Goal: Task Accomplishment & Management: Manage account settings

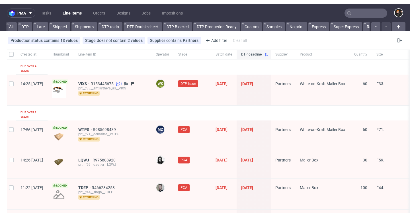
scroll to position [0, 686]
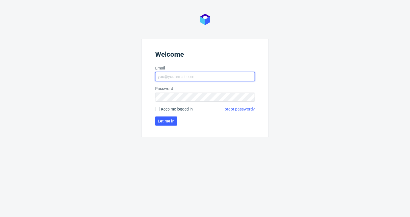
type input "d.grosicki@partners.com.pl"
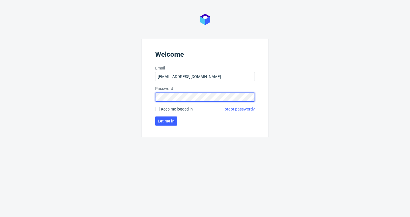
click at [166, 121] on button "Let me in" at bounding box center [166, 120] width 22 height 9
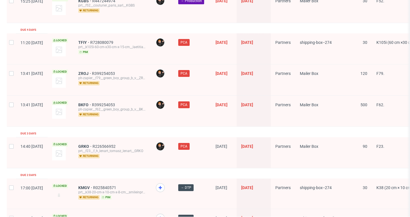
scroll to position [869, 0]
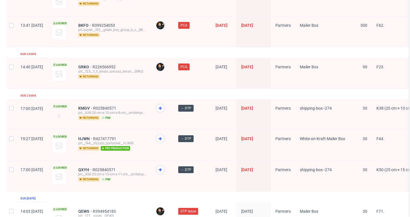
click at [93, 106] on span "KMGV" at bounding box center [85, 108] width 15 height 5
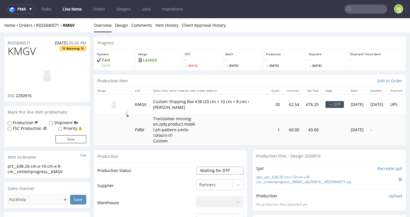
select select "dtp_in_process"
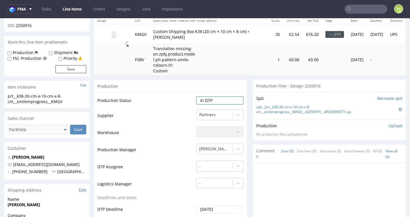
scroll to position [132, 0]
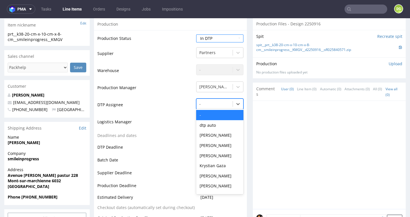
click at [212, 103] on div at bounding box center [214, 104] width 30 height 7
click at [227, 172] on div "[PERSON_NAME]" at bounding box center [219, 176] width 47 height 10
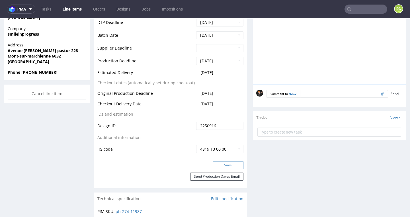
scroll to position [258, 0]
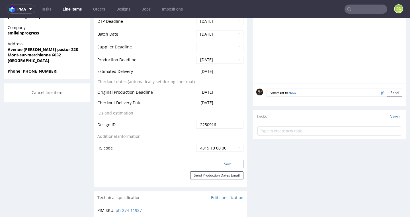
click at [226, 162] on button "Save" at bounding box center [228, 164] width 31 height 8
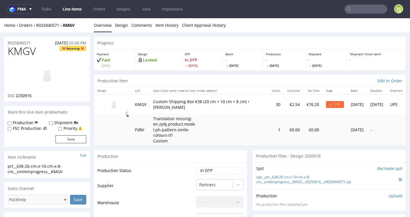
scroll to position [0, 0]
click at [365, 7] on input "text" at bounding box center [366, 9] width 43 height 9
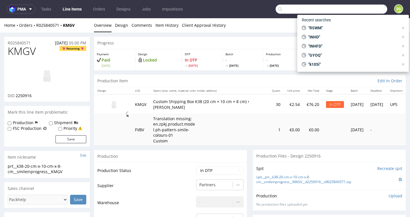
click at [174, 141] on p "Translation missing: en.zpkj.product.model.ph-pattern-smile-colours-01 Custom" at bounding box center [174, 130] width 43 height 28
click at [297, 11] on input "text" at bounding box center [332, 9] width 112 height 9
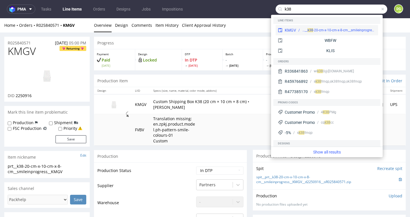
type input "k38"
click at [293, 30] on div "KMGV" at bounding box center [290, 30] width 11 height 6
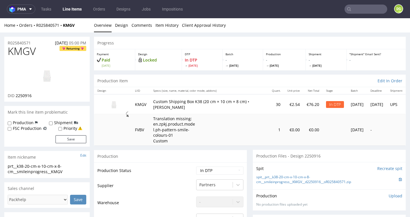
click at [362, 11] on input "text" at bounding box center [366, 9] width 43 height 9
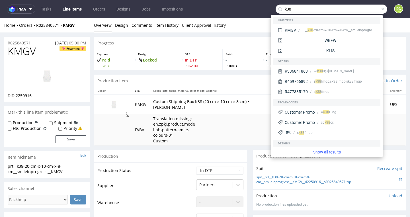
type input "k38"
click at [322, 152] on link "Show all results" at bounding box center [326, 152] width 107 height 6
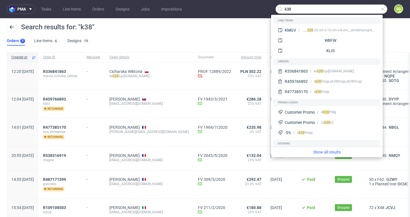
click at [166, 43] on div "Search results for: "k38" Orders 7 Line Items 6 Designs 19" at bounding box center [205, 34] width 410 height 32
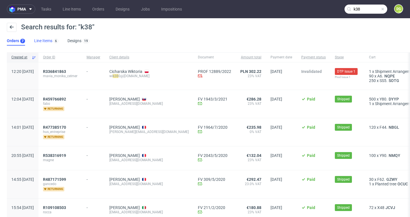
click at [48, 42] on link "Line Items 6" at bounding box center [46, 40] width 24 height 9
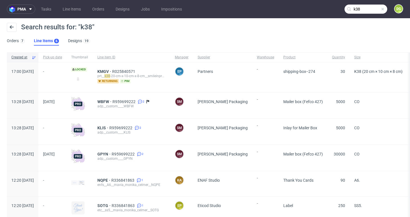
click at [69, 14] on nav "pma Tasks Line Items Orders Designs Jobs Impositions k38 DG" at bounding box center [205, 9] width 410 height 18
click at [70, 13] on link "Line Items" at bounding box center [71, 9] width 25 height 9
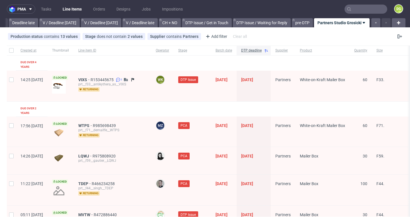
click at [366, 13] on input "text" at bounding box center [366, 9] width 43 height 9
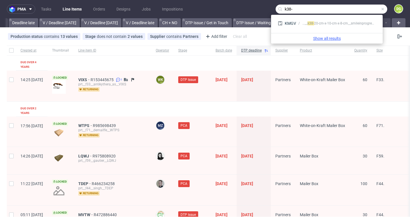
type input "k38-"
click at [348, 36] on link "Show all results" at bounding box center [326, 39] width 107 height 6
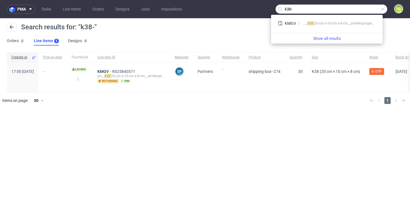
click at [383, 10] on span at bounding box center [382, 9] width 5 height 5
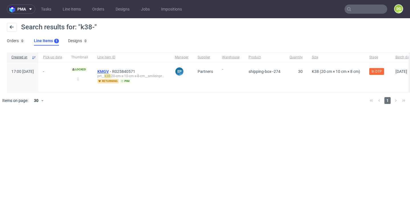
click at [112, 69] on span "KMGV" at bounding box center [104, 71] width 15 height 5
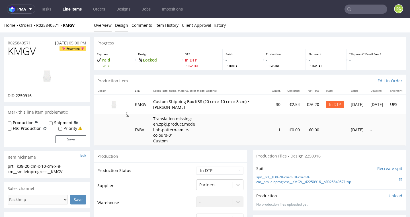
click at [121, 22] on link "Design" at bounding box center [121, 25] width 13 height 14
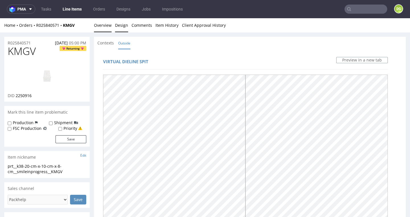
click at [107, 24] on link "Overview" at bounding box center [103, 25] width 18 height 14
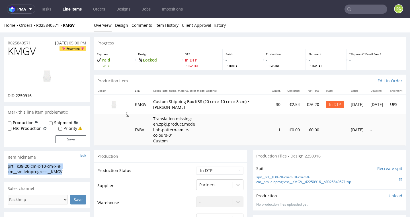
drag, startPoint x: 57, startPoint y: 169, endPoint x: 5, endPoint y: 163, distance: 52.1
click at [5, 163] on div "prt__k38-20-cm-x-10-cm-x-8-cm__smileinprogress__KMGV prt__k38-20-cm-x-10-cm-x-8…" at bounding box center [46, 170] width 85 height 15
copy div "prt__k38-20-cm-x-10-cm-x-8-cm__smileinprogress__KMGV"
click at [124, 26] on link "Design" at bounding box center [121, 25] width 13 height 14
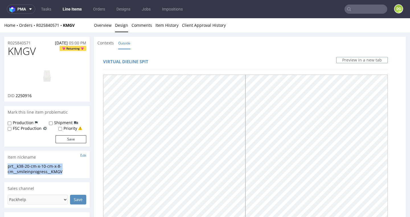
click at [46, 76] on img at bounding box center [47, 76] width 46 height 26
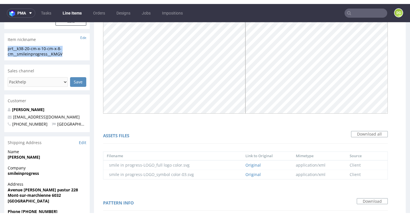
scroll to position [212, 0]
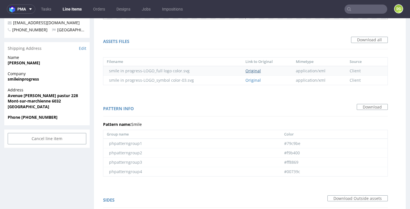
click at [255, 68] on link "Original" at bounding box center [252, 70] width 15 height 5
click at [254, 79] on link "Original" at bounding box center [252, 79] width 15 height 5
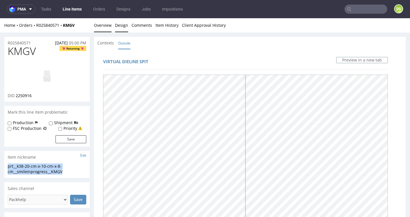
scroll to position [0, 0]
click at [47, 79] on img at bounding box center [47, 76] width 46 height 26
click at [102, 28] on link "Overview" at bounding box center [103, 25] width 18 height 14
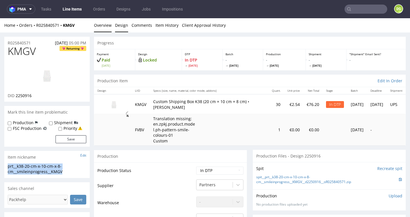
click at [122, 25] on link "Design" at bounding box center [121, 25] width 13 height 14
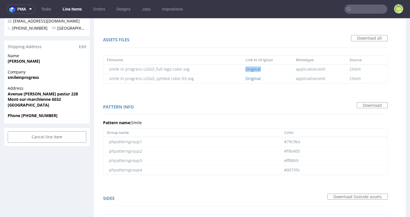
scroll to position [222, 0]
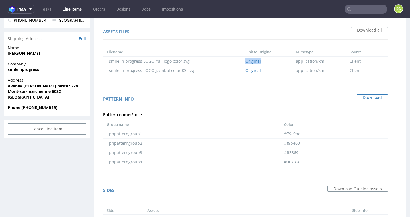
click at [375, 96] on link "Download" at bounding box center [372, 97] width 31 height 6
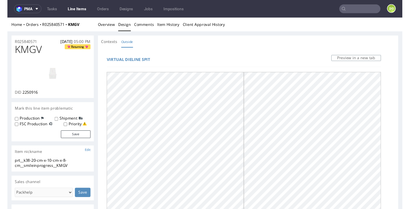
scroll to position [0, 0]
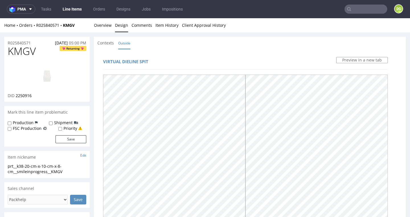
drag, startPoint x: 51, startPoint y: 83, endPoint x: 51, endPoint y: 75, distance: 8.0
click at [51, 83] on img at bounding box center [47, 76] width 46 height 26
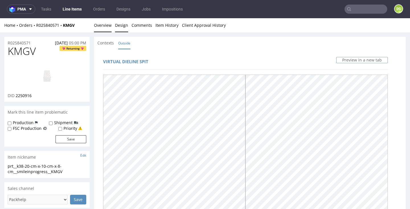
click at [103, 29] on link "Overview" at bounding box center [103, 25] width 18 height 14
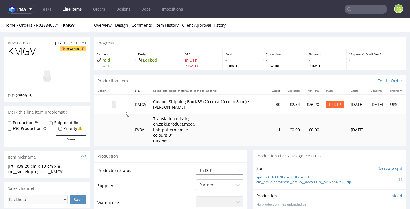
select select "dtp_ca_needed"
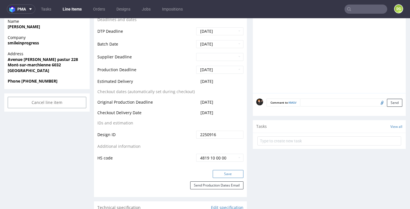
click at [223, 171] on button "Save" at bounding box center [228, 174] width 31 height 8
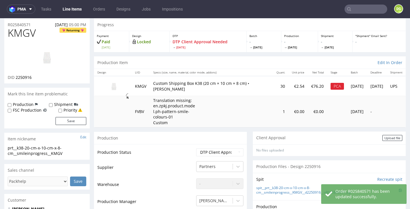
scroll to position [76, 0]
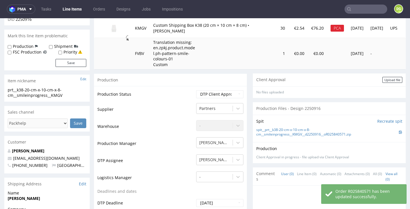
click at [387, 138] on div "Spit Recreate spit spit__prt__k38-20-cm-x-10-cm-x-8-cm__smileinprogress__KMGV__…" at bounding box center [329, 128] width 153 height 27
click at [390, 79] on div "Upload file" at bounding box center [392, 80] width 20 height 6
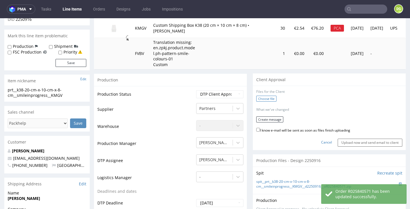
click at [262, 96] on label "Choose file" at bounding box center [266, 99] width 20 height 6
click at [0, 18] on input "Choose file" at bounding box center [0, 18] width 0 height 0
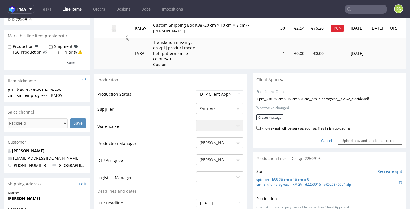
click at [286, 125] on label "I know e-mail will be sent as soon as files finish uploading" at bounding box center [303, 128] width 94 height 6
click at [260, 126] on input "I know e-mail will be sent as soon as files finish uploading" at bounding box center [258, 128] width 4 height 4
checkbox input "true"
click at [269, 118] on button "Create message" at bounding box center [269, 117] width 27 height 6
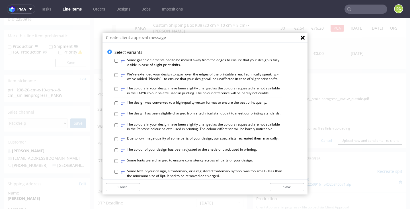
click at [216, 111] on label "⥂ The design has been slightly changed from a technical standpoint to meet our …" at bounding box center [200, 114] width 159 height 6
click at [118, 112] on input "⥂ The design has been slightly changed from a technical standpoint to meet our …" at bounding box center [116, 114] width 4 height 4
checkbox input "true"
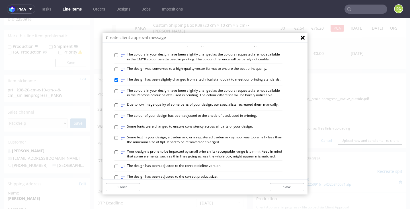
scroll to position [41, 0]
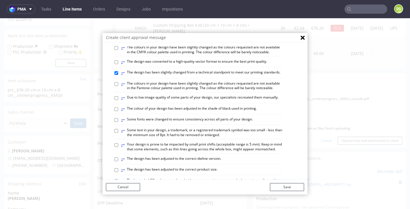
click at [203, 156] on label "⥂ The design has been adjusted to the correct dieline version." at bounding box center [171, 159] width 100 height 6
click at [118, 157] on input "⥂ The design has been adjusted to the correct dieline version." at bounding box center [116, 159] width 4 height 4
checkbox input "true"
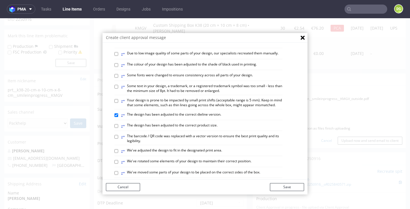
click at [202, 148] on label "⥂ We've adjusted the design to fit in the designated print area." at bounding box center [171, 151] width 101 height 6
click at [118, 149] on input "⥂ We've adjusted the design to fit in the designated print area." at bounding box center [116, 151] width 4 height 4
checkbox input "true"
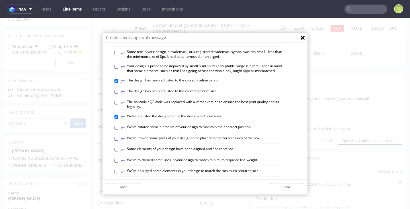
drag, startPoint x: 211, startPoint y: 143, endPoint x: 243, endPoint y: 161, distance: 36.2
click at [211, 147] on label "⥂ Some elements of your design have been aligned and / or centered." at bounding box center [177, 150] width 113 height 6
click at [118, 148] on input "⥂ Some elements of your design have been aligned and / or centered." at bounding box center [116, 150] width 4 height 4
checkbox input "true"
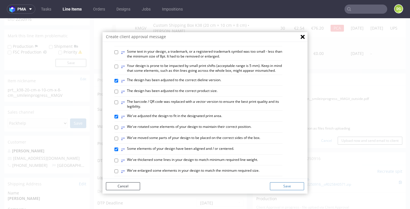
click at [284, 186] on button "Save" at bounding box center [287, 186] width 34 height 8
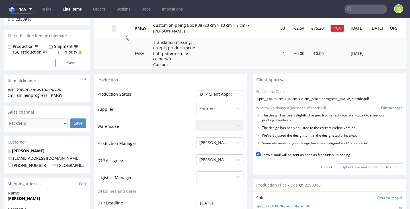
click at [366, 163] on input "Upload now and send email to client" at bounding box center [370, 167] width 65 height 8
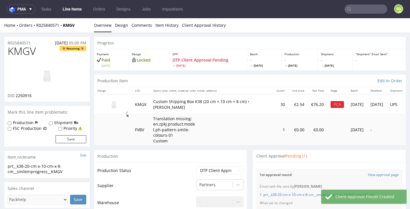
scroll to position [0, 0]
click at [72, 8] on link "Line Items" at bounding box center [72, 9] width 26 height 9
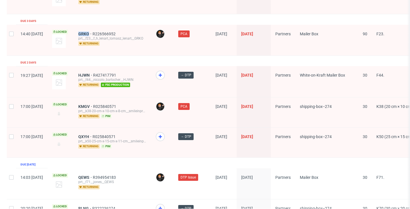
scroll to position [902, 0]
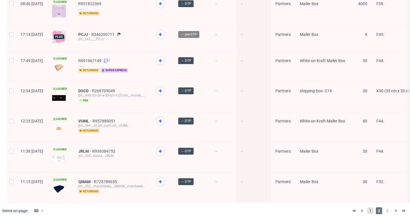
scroll to position [797, 0]
click at [367, 208] on span "1" at bounding box center [370, 211] width 6 height 7
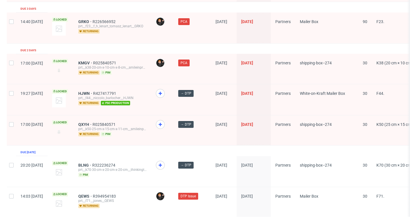
scroll to position [902, 0]
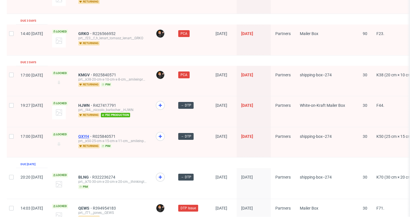
click at [93, 134] on span "QXYH" at bounding box center [85, 136] width 14 height 5
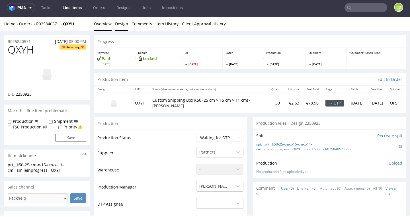
click at [125, 28] on link "Design" at bounding box center [121, 24] width 13 height 14
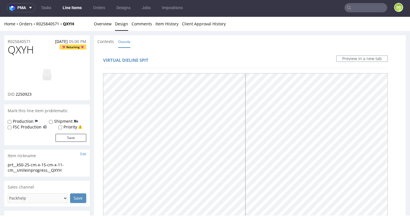
click at [53, 75] on img at bounding box center [47, 74] width 46 height 26
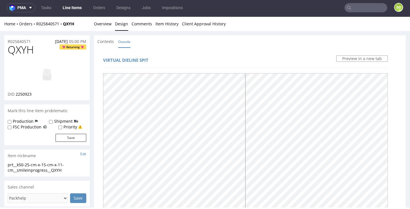
click at [356, 9] on input "text" at bounding box center [366, 7] width 43 height 9
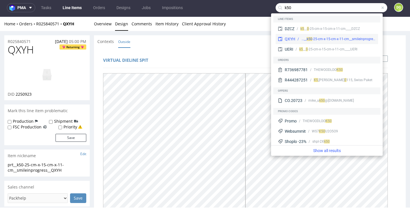
type input "k50"
click at [340, 41] on div "0 -25-cm-x-15-cm-x-11-cm__smileinprogress__QXYH" at bounding box center [342, 38] width 65 height 5
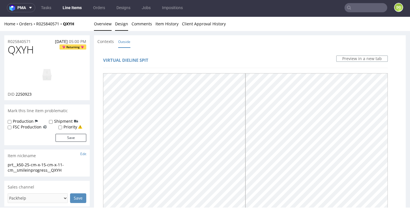
click at [101, 27] on link "Overview" at bounding box center [103, 24] width 18 height 14
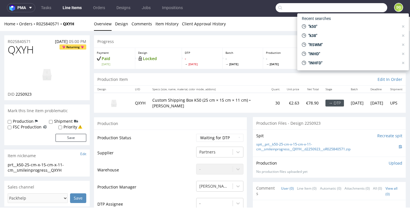
click at [356, 8] on input "text" at bounding box center [332, 7] width 112 height 9
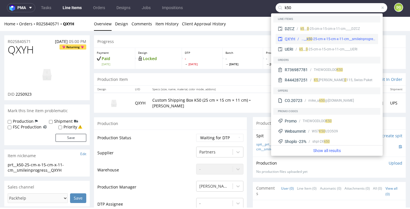
type input "k50"
click at [288, 38] on div "QXYH" at bounding box center [290, 39] width 11 height 6
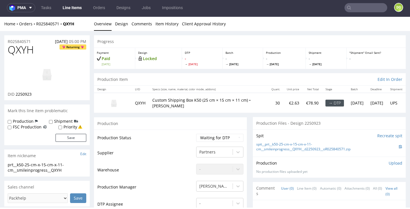
click at [354, 14] on nav "pma Tasks Line Items Orders Designs Jobs Impositions DG" at bounding box center [205, 8] width 410 height 18
click at [360, 7] on input "text" at bounding box center [366, 7] width 43 height 9
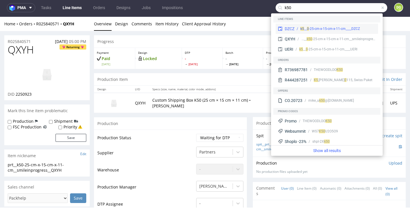
type input "k50"
click at [286, 28] on div "DZCZ" at bounding box center [290, 29] width 10 height 6
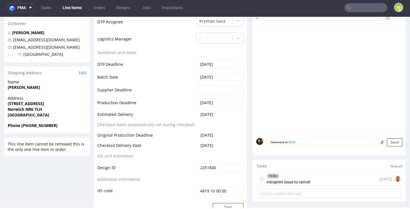
scroll to position [208, 0]
click at [288, 174] on div "To Do" at bounding box center [288, 175] width 43 height 5
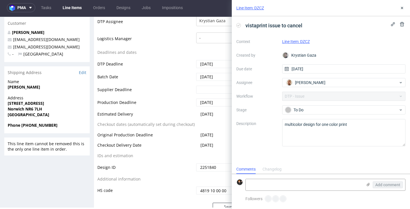
scroll to position [5, 0]
click at [161, 146] on td "Checkout Delivery Date" at bounding box center [145, 147] width 97 height 11
click at [403, 8] on icon at bounding box center [402, 8] width 5 height 5
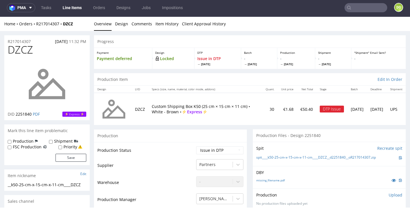
click at [360, 7] on input "text" at bounding box center [366, 7] width 43 height 9
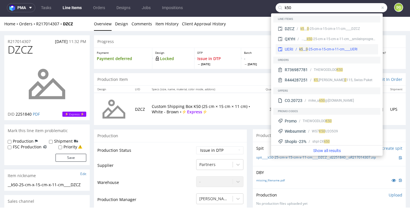
type input "k50"
click at [290, 49] on div "UERI" at bounding box center [289, 49] width 9 height 6
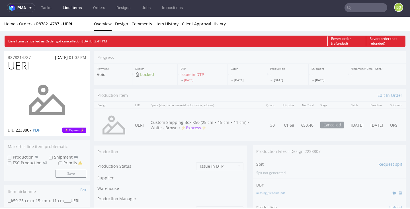
click at [80, 5] on link "Line Items" at bounding box center [72, 7] width 26 height 9
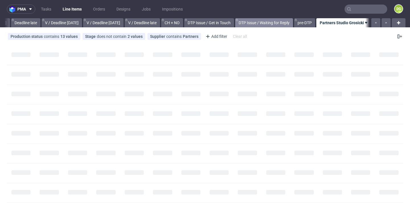
scroll to position [0, 686]
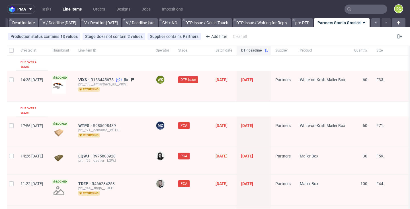
click at [364, 9] on input "text" at bounding box center [366, 9] width 43 height 9
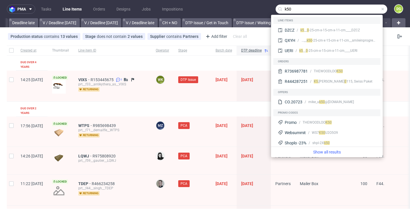
type input "k50"
click at [327, 149] on div "Show all results" at bounding box center [327, 152] width 112 height 11
click at [324, 154] on link "Show all results" at bounding box center [326, 152] width 107 height 6
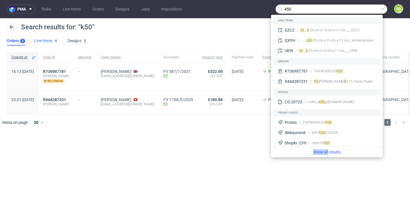
click at [53, 41] on div "9" at bounding box center [55, 41] width 6 height 6
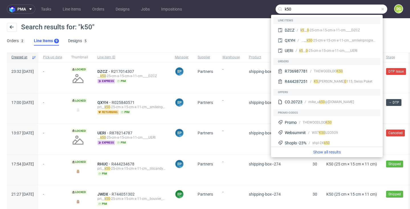
click at [151, 48] on div "Search results for: "k50" Orders 2 Line Items 9 Designs 5" at bounding box center [205, 34] width 410 height 32
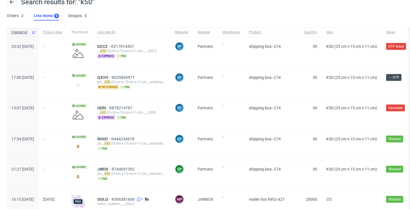
scroll to position [27, 0]
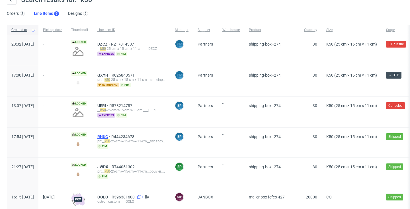
click at [111, 138] on span "RHUC" at bounding box center [104, 136] width 14 height 5
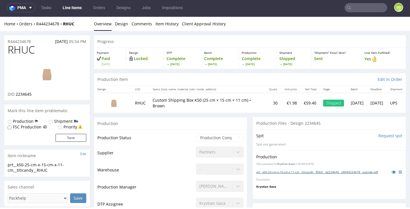
click at [300, 170] on link "prt__k50-25-cm-x-15-cm-x-11-cm__titicandy__RHUC__d2234645__oR444234678__outside…" at bounding box center [317, 172] width 122 height 4
click at [77, 7] on link "Line Items" at bounding box center [72, 7] width 26 height 9
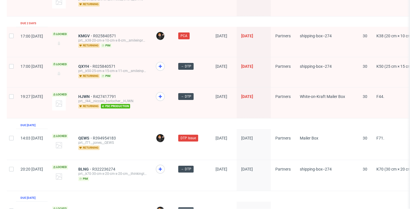
scroll to position [940, 0]
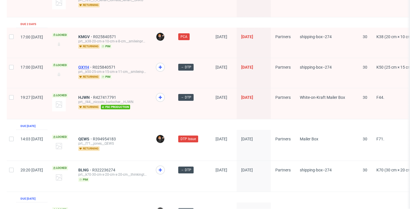
click at [93, 65] on span "QXYH" at bounding box center [85, 67] width 14 height 5
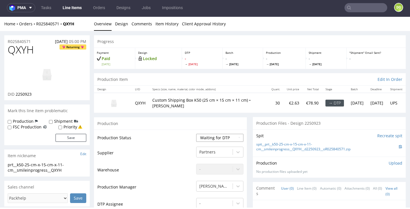
select select "dtp_in_process"
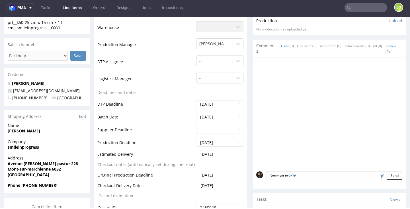
scroll to position [146, 0]
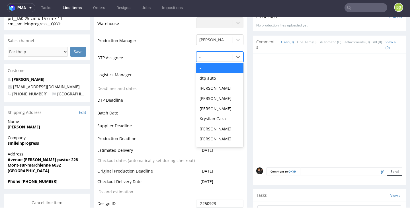
click at [211, 60] on div "- selected, 1 of 31. 31 results available. Use Up and Down to choose options, p…" at bounding box center [219, 56] width 47 height 8
click at [216, 124] on div "[PERSON_NAME]" at bounding box center [219, 129] width 47 height 10
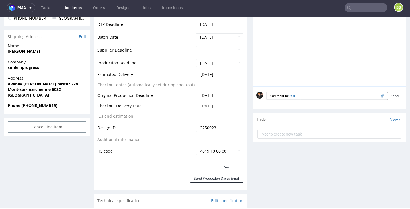
scroll to position [281, 0]
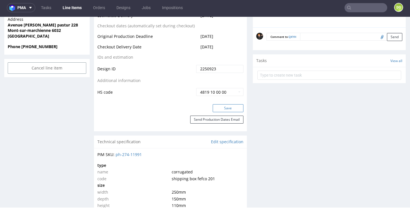
click at [220, 107] on button "Save" at bounding box center [228, 108] width 31 height 8
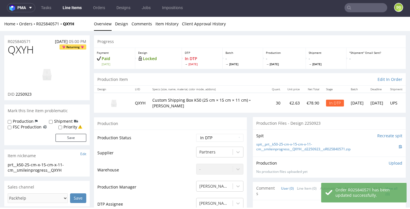
scroll to position [0, 0]
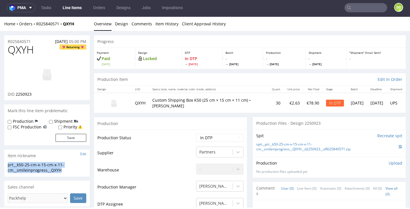
drag, startPoint x: 45, startPoint y: 167, endPoint x: 3, endPoint y: 161, distance: 42.8
drag, startPoint x: 357, startPoint y: 148, endPoint x: 342, endPoint y: 147, distance: 14.5
click at [343, 169] on div "No production files uploaded yet" at bounding box center [329, 171] width 146 height 5
drag, startPoint x: 357, startPoint y: 149, endPoint x: 356, endPoint y: 156, distance: 7.2
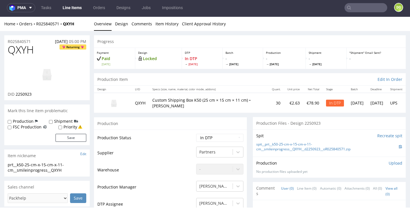
click at [355, 156] on section "Production Files - Design 2250923 Spit Recreate spit spit__prt__k50-25-cm-x-15-…" at bounding box center [329, 147] width 153 height 61
copy link "spit__prt__k50-25-cm-x-15-cm-x-11-cm__smileinprogress__QXYH__d2250923__oR025840…"
drag, startPoint x: 350, startPoint y: 151, endPoint x: 255, endPoint y: 143, distance: 95.7
click at [254, 143] on div "Spit Recreate spit spit__prt__k50-25-cm-x-15-cm-x-11-cm__smileinprogress__QXYH_…" at bounding box center [329, 142] width 153 height 27
click at [116, 24] on link "Design" at bounding box center [121, 24] width 13 height 14
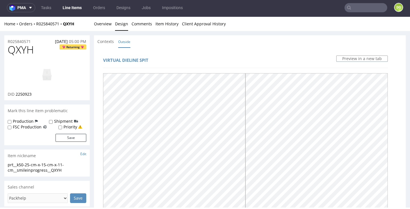
click at [47, 69] on img at bounding box center [47, 74] width 46 height 26
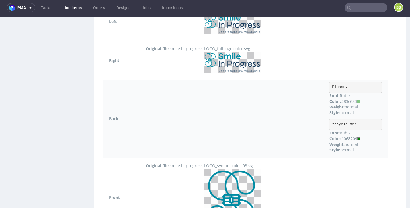
scroll to position [361, 0]
drag, startPoint x: 329, startPoint y: 84, endPoint x: 323, endPoint y: 84, distance: 5.4
click at [326, 84] on td "Please, Font: Rubik Color: #83c683 Weight: normal Style: normal recycle me! Fon…" at bounding box center [357, 118] width 62 height 78
copy pre "Please,"
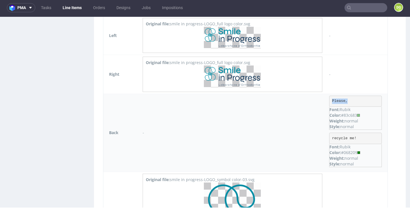
scroll to position [349, 0]
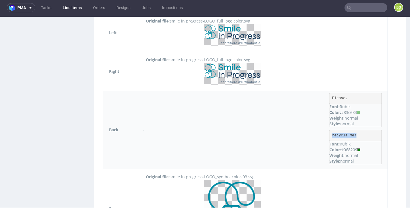
drag, startPoint x: 351, startPoint y: 134, endPoint x: 325, endPoint y: 135, distance: 26.2
click at [326, 135] on td "Please, Font: Rubik Color: #83c683 Weight: normal Style: normal recycle me! Fon…" at bounding box center [357, 130] width 62 height 78
copy pre "recycle me!"
click at [355, 149] on div "Color: #068209" at bounding box center [355, 150] width 52 height 6
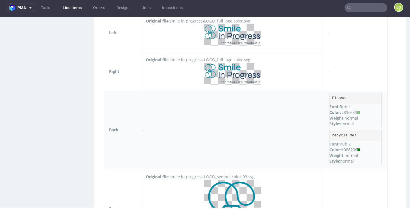
click at [356, 149] on div "Color: #068209" at bounding box center [355, 150] width 52 height 6
drag, startPoint x: 355, startPoint y: 149, endPoint x: 347, endPoint y: 149, distance: 8.5
click at [348, 149] on div "Color: #068209" at bounding box center [355, 150] width 52 height 6
click at [346, 149] on div "Color: #068209" at bounding box center [355, 150] width 52 height 6
click at [341, 148] on div "Color: #068209" at bounding box center [355, 150] width 52 height 6
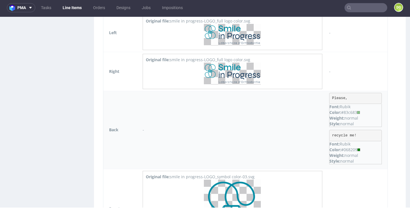
drag, startPoint x: 341, startPoint y: 148, endPoint x: 355, endPoint y: 148, distance: 14.5
click at [355, 148] on div "Color: #068209" at bounding box center [355, 150] width 52 height 6
drag, startPoint x: 354, startPoint y: 148, endPoint x: 348, endPoint y: 149, distance: 5.2
click at [353, 148] on div "Color: #068209" at bounding box center [355, 150] width 52 height 6
drag, startPoint x: 343, startPoint y: 149, endPoint x: 355, endPoint y: 148, distance: 12.3
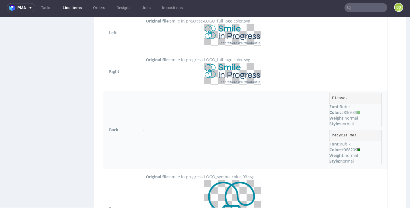
click at [355, 148] on div "Color: #068209" at bounding box center [355, 150] width 52 height 6
copy div "068209"
drag, startPoint x: 355, startPoint y: 112, endPoint x: 346, endPoint y: 113, distance: 8.6
click at [343, 113] on div "Color: #83c683" at bounding box center [355, 113] width 52 height 6
copy div "83c683"
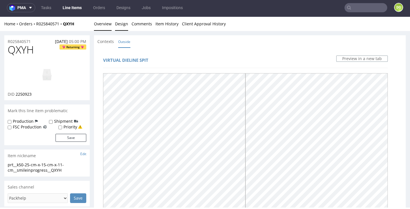
scroll to position [0, 0]
click at [107, 26] on link "Overview" at bounding box center [103, 24] width 18 height 14
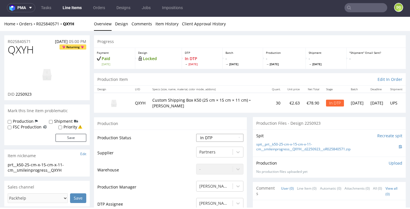
select select "dtp_ca_needed"
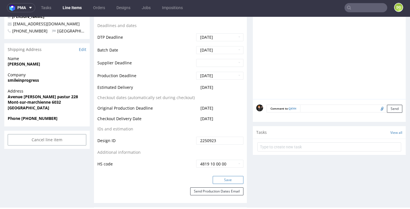
click at [225, 178] on button "Save" at bounding box center [228, 180] width 31 height 8
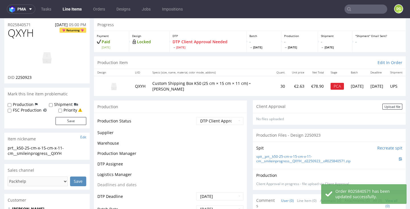
scroll to position [18, 0]
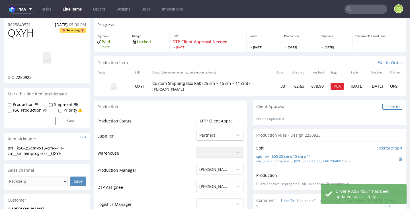
click at [384, 108] on div "Upload file" at bounding box center [392, 107] width 20 height 6
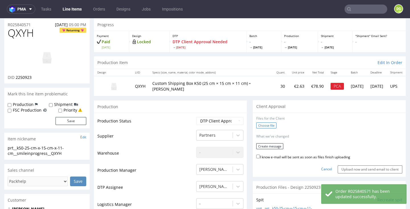
click at [269, 126] on label "Choose file" at bounding box center [266, 125] width 20 height 6
click at [0, 18] on input "Choose file" at bounding box center [0, 18] width 0 height 0
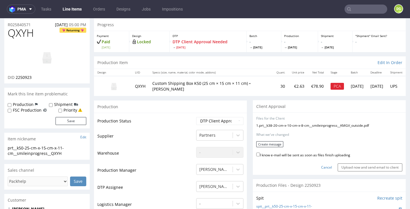
scroll to position [17, 0]
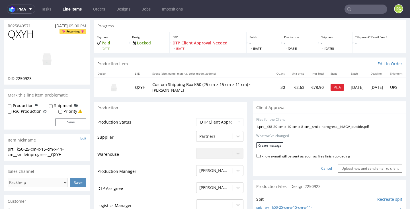
click at [300, 155] on label "I know e-mail will be sent as soon as files finish uploading" at bounding box center [303, 156] width 94 height 6
click at [260, 155] on input "I know e-mail will be sent as soon as files finish uploading" at bounding box center [258, 156] width 4 height 4
click at [319, 164] on div "Cancel Upload now and send email to client" at bounding box center [329, 166] width 146 height 12
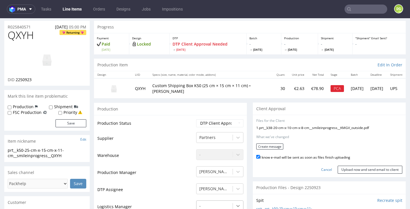
scroll to position [0, 0]
click at [324, 167] on link "Cancel" at bounding box center [326, 169] width 11 height 5
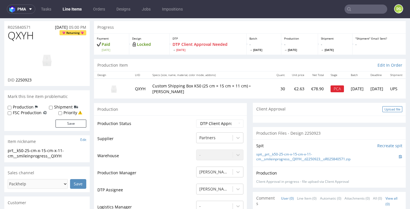
click at [390, 109] on div "Upload file" at bounding box center [392, 109] width 20 height 6
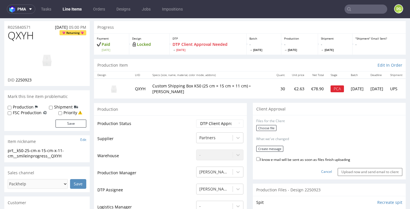
click at [268, 156] on label "I know e-mail will be sent as soon as files finish uploading" at bounding box center [303, 159] width 94 height 6
click at [260, 157] on input "I know e-mail will be sent as soon as files finish uploading" at bounding box center [258, 159] width 4 height 4
checkbox input "true"
click at [267, 128] on label "Choose file" at bounding box center [266, 128] width 20 height 6
click at [0, 18] on input "Choose file" at bounding box center [0, 18] width 0 height 0
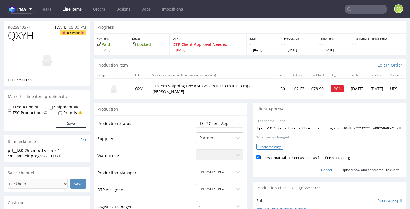
click at [264, 150] on button "Create message" at bounding box center [269, 147] width 27 height 6
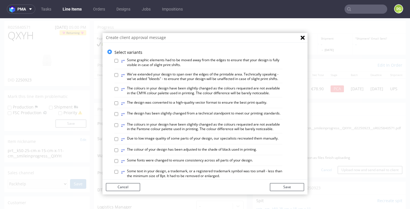
click at [219, 111] on label "⥂ The design has been slightly changed from a technical standpoint to meet our …" at bounding box center [200, 114] width 159 height 6
click at [118, 112] on input "⥂ The design has been slightly changed from a technical standpoint to meet our …" at bounding box center [116, 114] width 4 height 4
checkbox input "true"
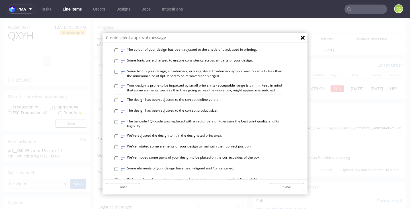
scroll to position [104, 0]
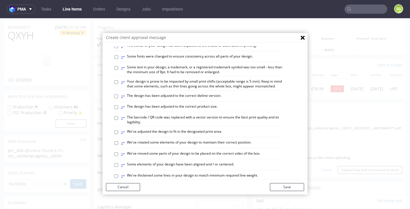
click at [213, 162] on label "⥂ Some elements of your design have been aligned and / or centered." at bounding box center [177, 165] width 113 height 6
click at [118, 163] on input "⥂ Some elements of your design have been aligned and / or centered." at bounding box center [116, 165] width 4 height 4
checkbox input "true"
click at [292, 185] on button "Save" at bounding box center [287, 187] width 34 height 8
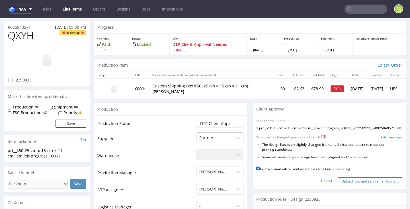
click at [354, 184] on input "Upload now and send email to client" at bounding box center [370, 181] width 65 height 8
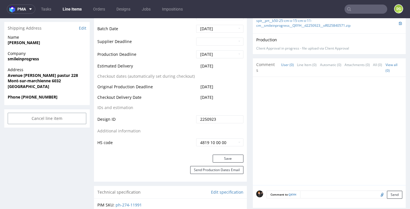
scroll to position [243, 0]
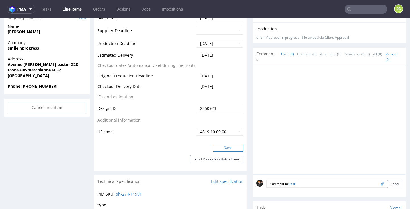
click at [221, 144] on button "Save" at bounding box center [228, 148] width 31 height 8
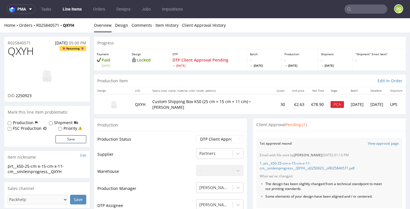
scroll to position [0, 0]
click at [67, 10] on link "Line Items" at bounding box center [72, 9] width 26 height 9
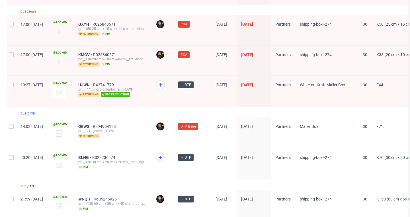
scroll to position [953, 0]
click at [92, 155] on span "BLNG" at bounding box center [85, 157] width 14 height 5
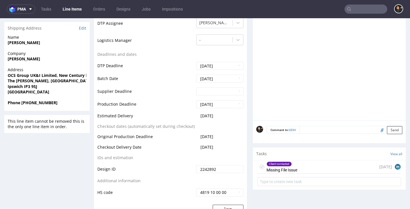
scroll to position [296, 0]
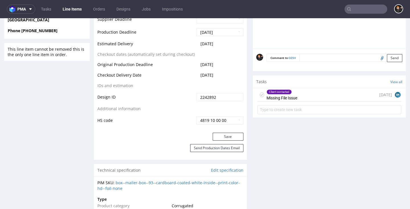
click at [311, 99] on div "Client contacted Missing File Issue 26 days ago BK" at bounding box center [329, 94] width 144 height 13
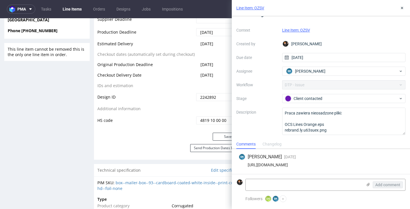
scroll to position [11, 0]
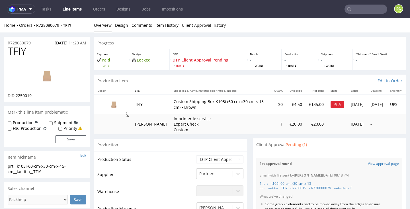
scroll to position [174, 0]
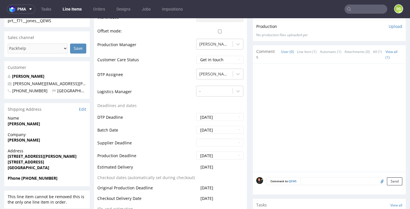
scroll to position [262, 0]
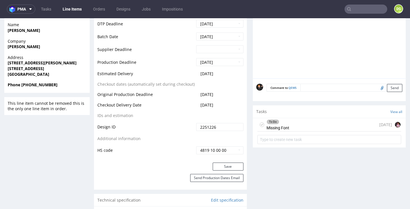
click at [311, 118] on div "To Do Missing Font 4 days ago" at bounding box center [329, 124] width 144 height 13
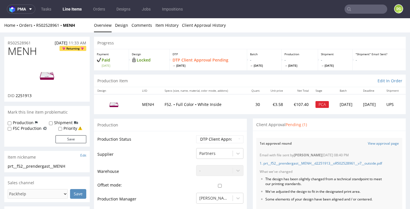
scroll to position [181, 0]
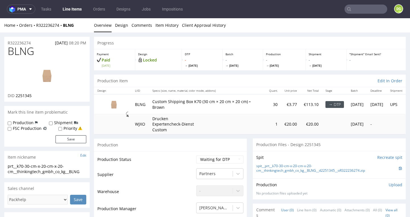
scroll to position [5, 0]
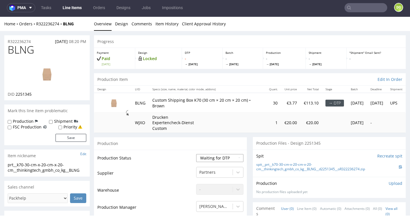
select select "dtp_in_process"
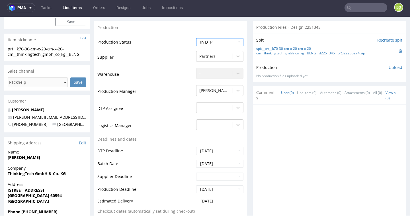
scroll to position [125, 0]
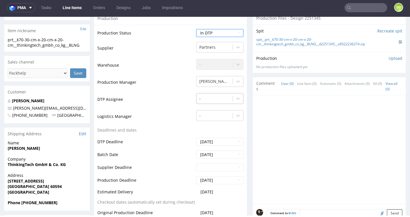
drag, startPoint x: 210, startPoint y: 107, endPoint x: 210, endPoint y: 112, distance: 4.9
click at [210, 102] on div at bounding box center [214, 98] width 30 height 7
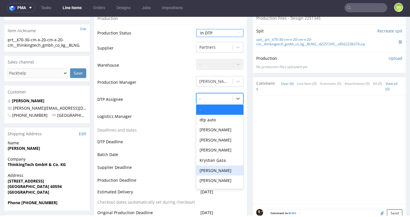
click at [218, 176] on div "[PERSON_NAME]" at bounding box center [219, 170] width 47 height 10
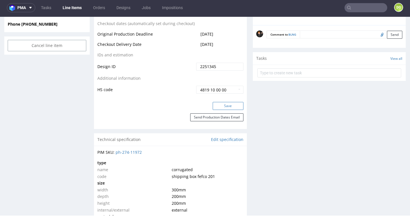
drag, startPoint x: 233, startPoint y: 117, endPoint x: 224, endPoint y: 116, distance: 9.5
click at [233, 110] on button "Save" at bounding box center [228, 106] width 31 height 8
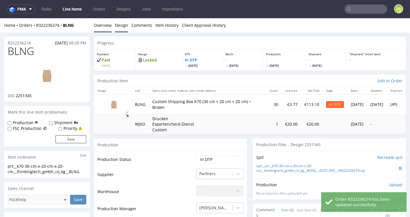
scroll to position [0, 0]
click at [119, 21] on link "Design" at bounding box center [121, 25] width 13 height 14
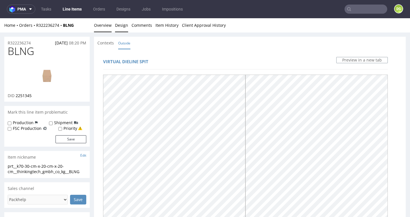
click at [108, 24] on link "Overview" at bounding box center [103, 25] width 18 height 14
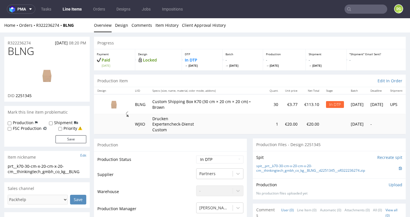
click at [52, 72] on img at bounding box center [47, 76] width 46 height 26
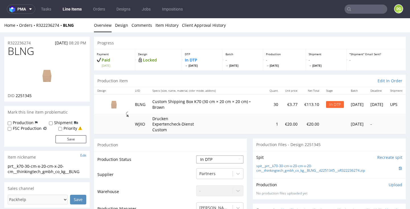
select select "dtp_waiting_for_check"
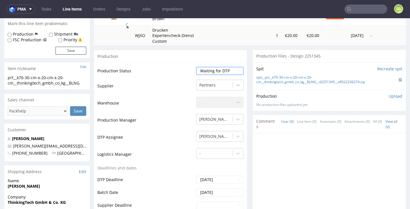
scroll to position [97, 0]
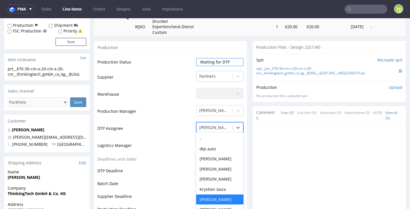
click at [213, 125] on div "[PERSON_NAME]" at bounding box center [214, 128] width 30 height 6
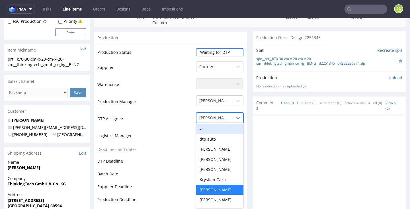
drag, startPoint x: 207, startPoint y: 130, endPoint x: 163, endPoint y: 123, distance: 44.5
click at [207, 130] on div "-" at bounding box center [219, 129] width 47 height 10
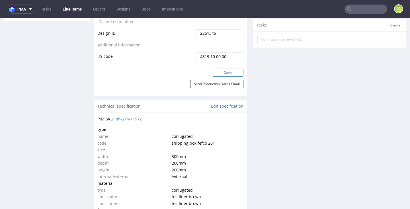
click at [232, 69] on button "Save" at bounding box center [228, 73] width 31 height 8
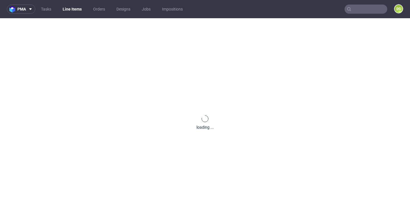
scroll to position [0, 0]
click at [69, 10] on link "Line Items" at bounding box center [72, 9] width 26 height 9
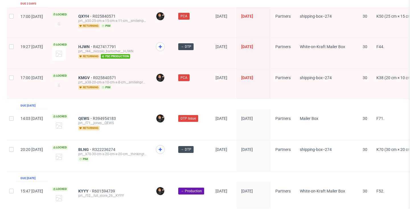
scroll to position [961, 0]
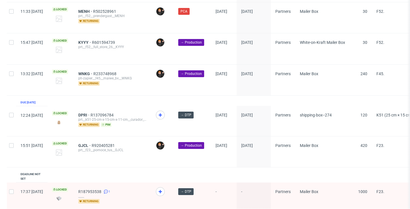
scroll to position [132, 0]
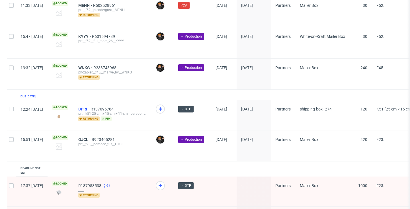
click at [91, 110] on span "DPRI" at bounding box center [84, 109] width 12 height 5
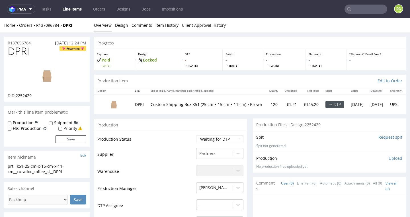
click at [48, 70] on img at bounding box center [47, 76] width 46 height 26
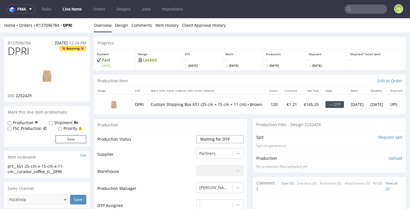
select select "dtp_in_process"
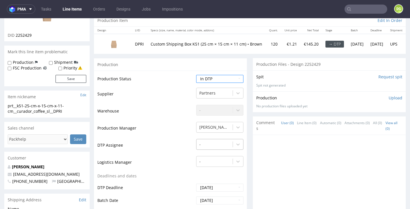
click at [209, 145] on div "-" at bounding box center [219, 143] width 47 height 8
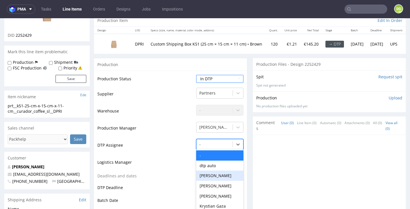
scroll to position [87, 0]
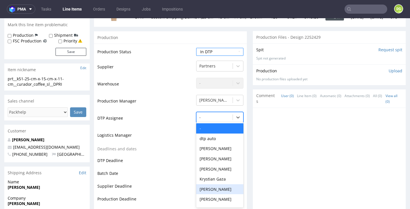
drag, startPoint x: 217, startPoint y: 188, endPoint x: 198, endPoint y: 179, distance: 20.8
click at [217, 188] on div "[PERSON_NAME]" at bounding box center [219, 189] width 47 height 10
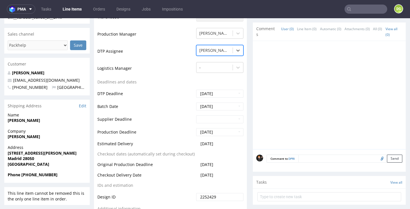
scroll to position [204, 0]
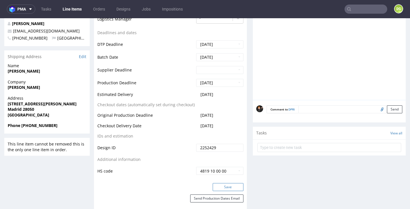
click at [235, 184] on button "Save" at bounding box center [228, 187] width 31 height 8
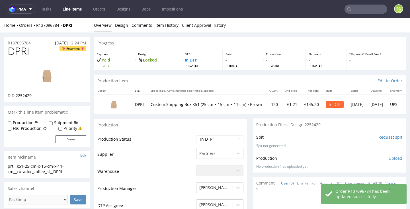
scroll to position [0, 0]
click at [21, 49] on span "DPRI" at bounding box center [19, 51] width 22 height 11
copy span "DPRI"
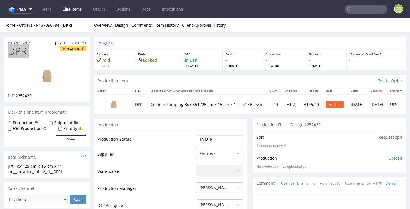
click at [366, 11] on input "text" at bounding box center [366, 9] width 43 height 9
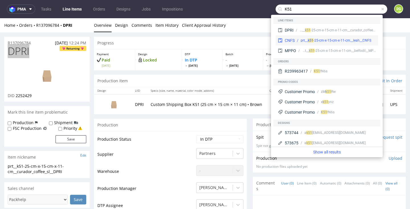
type input "K51"
click at [316, 39] on div "1 -25-cm-x-15-cm-x-11-cm__leah__CNFS" at bounding box center [341, 40] width 60 height 5
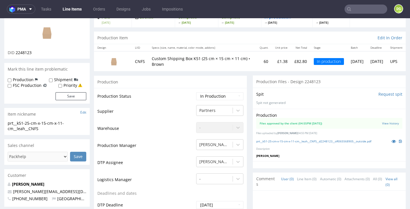
scroll to position [37, 0]
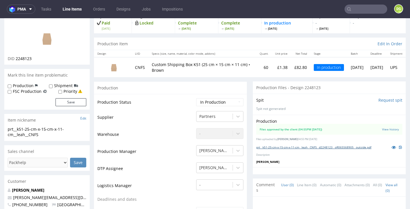
click at [305, 147] on link "prt__k51-25-cm-x-15-cm-x-11-cm__leah__CNFS__d2248123__oR065568905__outside.pdf" at bounding box center [313, 147] width 115 height 4
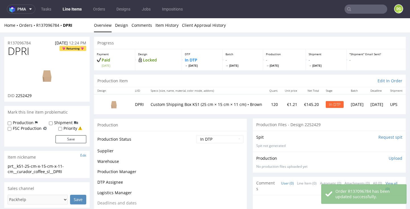
scroll to position [0, 0]
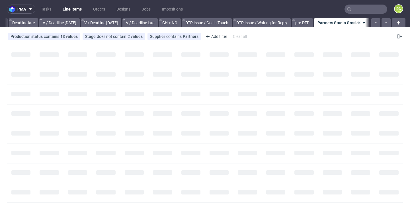
scroll to position [0, 686]
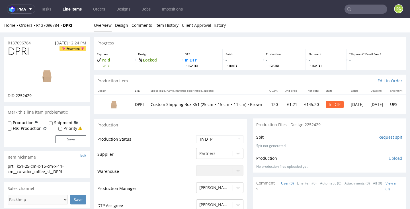
click at [387, 137] on input "Request spit" at bounding box center [390, 137] width 24 height 6
drag, startPoint x: 64, startPoint y: 171, endPoint x: 7, endPoint y: 165, distance: 57.3
click at [7, 165] on div "prt__k51-25-cm-x-15-cm-x-11-cm__curador_coffee_sl__DPRI prt__k51-25-cm-x-15-cm-…" at bounding box center [46, 170] width 85 height 15
drag, startPoint x: 115, startPoint y: 22, endPoint x: 130, endPoint y: 29, distance: 16.7
click at [115, 22] on link "Design" at bounding box center [121, 25] width 13 height 14
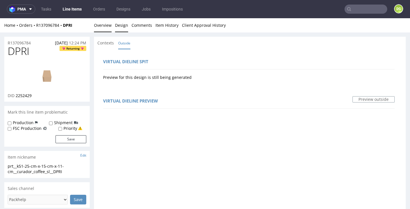
click at [103, 23] on link "Overview" at bounding box center [103, 25] width 18 height 14
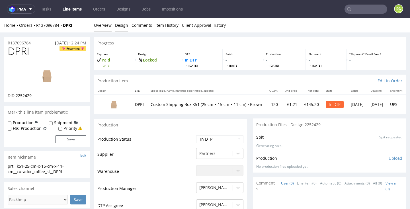
scroll to position [0, 0]
click at [122, 27] on link "Design" at bounding box center [121, 25] width 13 height 14
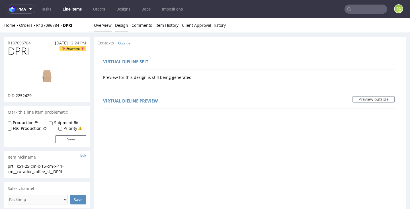
drag, startPoint x: 102, startPoint y: 26, endPoint x: 106, endPoint y: 28, distance: 3.9
click at [103, 26] on link "Overview" at bounding box center [103, 25] width 18 height 14
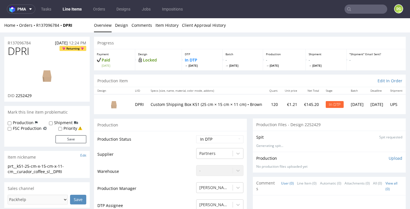
drag, startPoint x: 123, startPoint y: 25, endPoint x: 130, endPoint y: 31, distance: 9.1
click at [123, 25] on link "Design" at bounding box center [121, 25] width 13 height 14
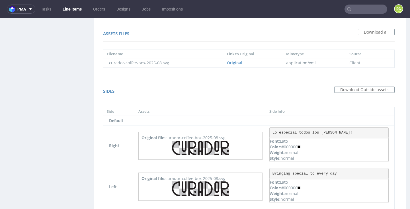
scroll to position [385, 0]
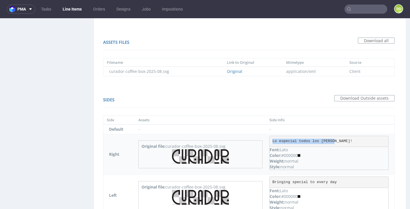
drag, startPoint x: 351, startPoint y: 140, endPoint x: 284, endPoint y: 140, distance: 67.2
click at [284, 140] on pre "Lo especial todos los [PERSON_NAME]!" at bounding box center [328, 141] width 119 height 11
drag, startPoint x: 305, startPoint y: 140, endPoint x: 296, endPoint y: 140, distance: 9.1
click at [305, 140] on pre "Lo especial todos los [PERSON_NAME]!" at bounding box center [328, 141] width 119 height 11
drag, startPoint x: 288, startPoint y: 140, endPoint x: 347, endPoint y: 139, distance: 58.7
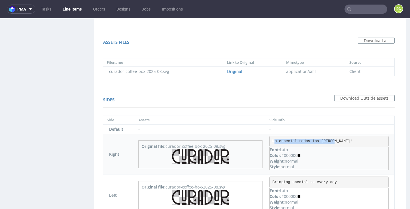
click at [350, 141] on pre "Lo especial todos los [PERSON_NAME]!" at bounding box center [328, 141] width 119 height 11
copy pre "Lo especial todos los [PERSON_NAME]!"
click at [354, 181] on pre "Bringing special to every day" at bounding box center [328, 182] width 119 height 11
drag, startPoint x: 336, startPoint y: 180, endPoint x: 285, endPoint y: 181, distance: 51.5
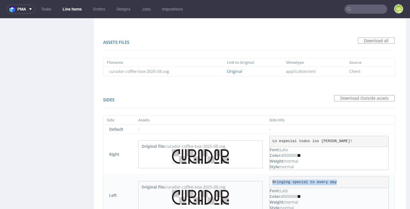
click at [285, 181] on pre "Bringing special to every day" at bounding box center [328, 182] width 119 height 11
copy pre "Bringing special to every day"
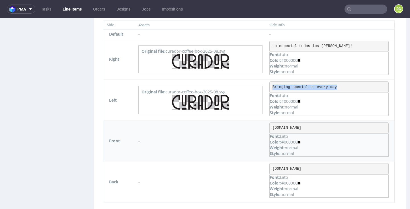
scroll to position [481, 0]
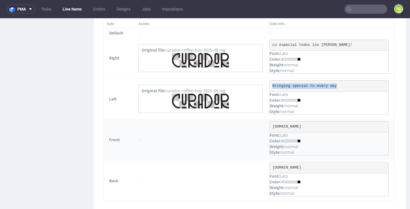
drag, startPoint x: 327, startPoint y: 125, endPoint x: 284, endPoint y: 125, distance: 43.0
click at [284, 125] on pre "[DOMAIN_NAME]" at bounding box center [328, 126] width 119 height 11
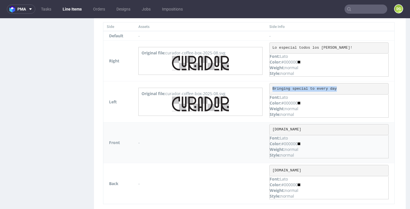
scroll to position [478, 0]
copy pre "[DOMAIN_NAME]"
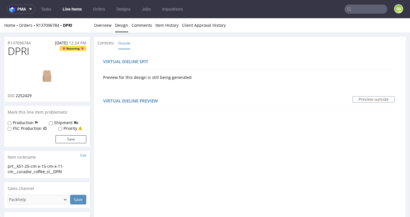
click at [112, 30] on div "Home Orders R137096784 DPRI Overview Design Comments Item History Client Approv…" at bounding box center [205, 25] width 410 height 14
click at [108, 27] on link "Overview" at bounding box center [103, 25] width 18 height 14
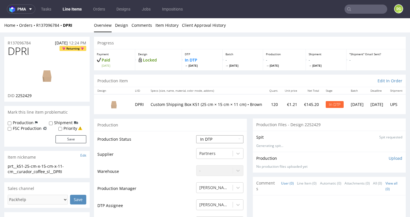
select select "dtp_ca_needed"
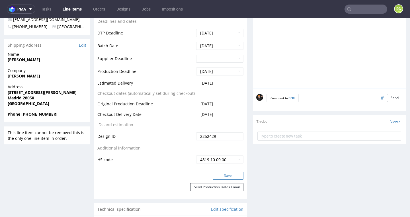
click at [223, 172] on button "Save" at bounding box center [228, 176] width 31 height 8
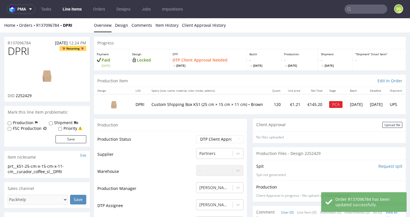
click at [387, 125] on div "Upload file" at bounding box center [392, 125] width 20 height 6
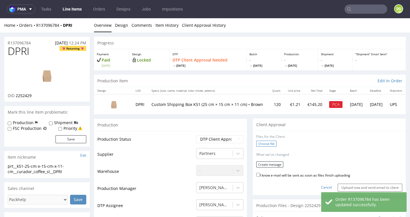
click at [259, 142] on label "Choose file" at bounding box center [266, 144] width 20 height 6
click at [0, 18] on input "Choose file" at bounding box center [0, 18] width 0 height 0
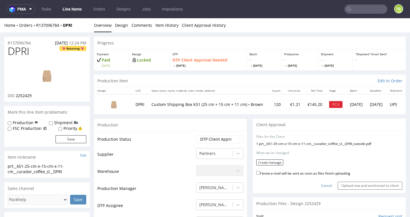
click at [290, 172] on label "I know e-mail will be sent as soon as files finish uploading" at bounding box center [303, 173] width 94 height 6
click at [260, 172] on input "I know e-mail will be sent as soon as files finish uploading" at bounding box center [258, 173] width 4 height 4
checkbox input "true"
click at [276, 162] on button "Create message" at bounding box center [269, 162] width 27 height 6
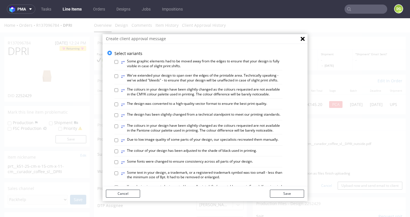
click at [186, 113] on label "⥂ The design has been slightly changed from a technical standpoint to meet our …" at bounding box center [200, 115] width 159 height 6
click at [118, 113] on input "⥂ The design has been slightly changed from a technical standpoint to meet our …" at bounding box center [116, 115] width 4 height 4
checkbox input "true"
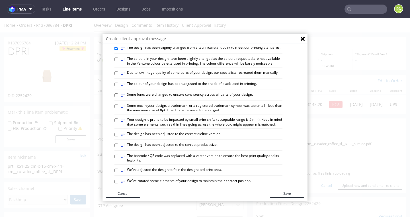
scroll to position [67, 0]
click at [191, 131] on label "⥂ The design has been adjusted to the correct dieline version." at bounding box center [171, 134] width 100 height 6
click at [118, 132] on input "⥂ The design has been adjusted to the correct dieline version." at bounding box center [116, 134] width 4 height 4
checkbox input "true"
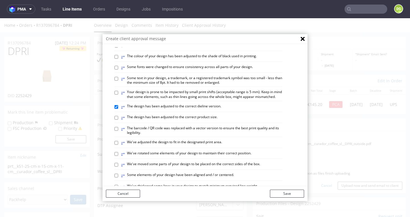
click at [209, 140] on label "⥂ We've adjusted the design to fit in the designated print area." at bounding box center [171, 143] width 101 height 6
click at [118, 141] on input "⥂ We've adjusted the design to fit in the designated print area." at bounding box center [116, 143] width 4 height 4
checkbox input "true"
click at [219, 173] on label "⥂ Some elements of your design have been aligned and / or centered." at bounding box center [177, 176] width 113 height 6
click at [118, 174] on input "⥂ Some elements of your design have been aligned and / or centered." at bounding box center [116, 176] width 4 height 4
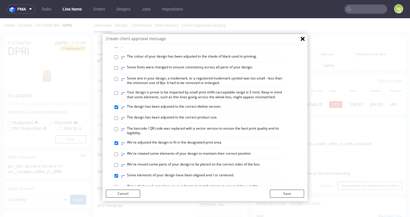
checkbox input "true"
click at [288, 194] on button "Save" at bounding box center [287, 194] width 34 height 8
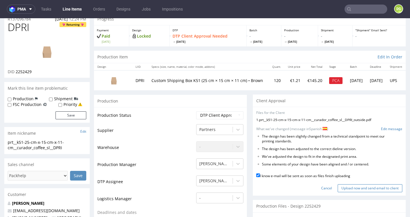
click at [364, 184] on input "Upload now and send email to client" at bounding box center [370, 188] width 65 height 8
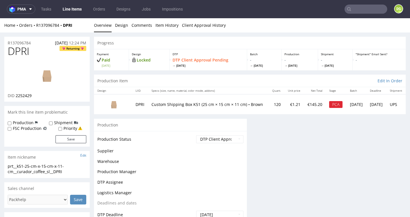
scroll to position [0, 0]
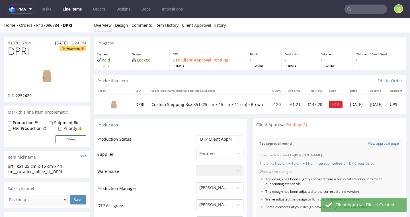
click at [72, 10] on link "Line Items" at bounding box center [72, 9] width 26 height 9
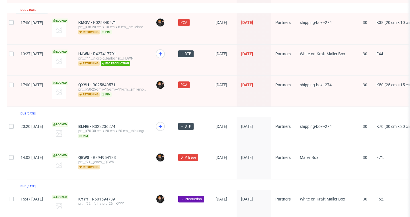
scroll to position [954, 0]
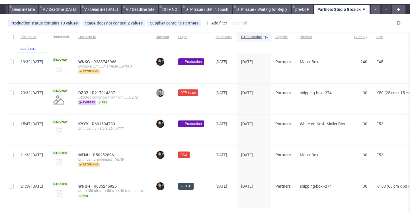
scroll to position [1, 0]
